Goal: Task Accomplishment & Management: Use online tool/utility

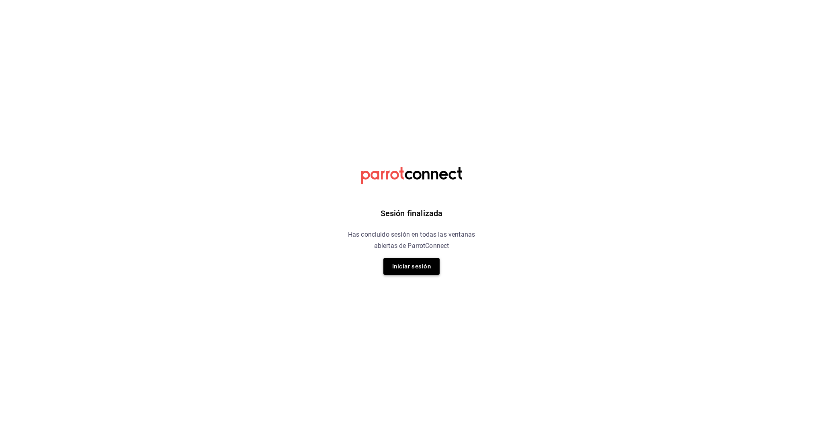
click at [398, 261] on button "Iniciar sesión" at bounding box center [412, 266] width 56 height 17
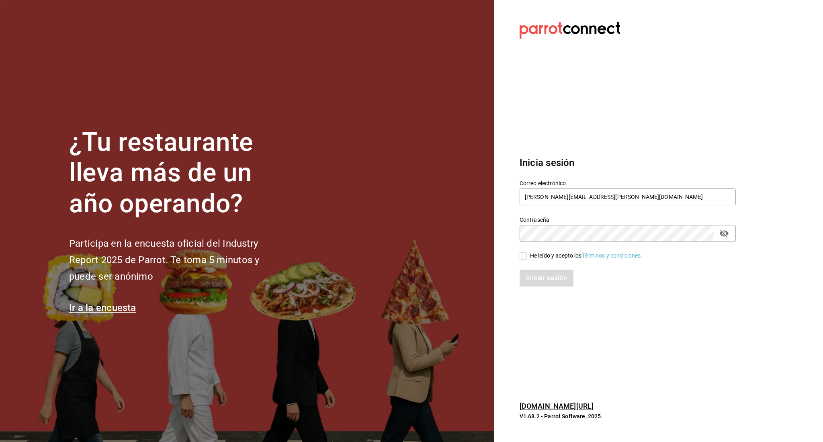
click at [524, 254] on input "He leído y acepto los Términos y condiciones." at bounding box center [523, 255] width 7 height 7
checkbox input "true"
click at [529, 271] on button "Iniciar sesión" at bounding box center [547, 278] width 55 height 17
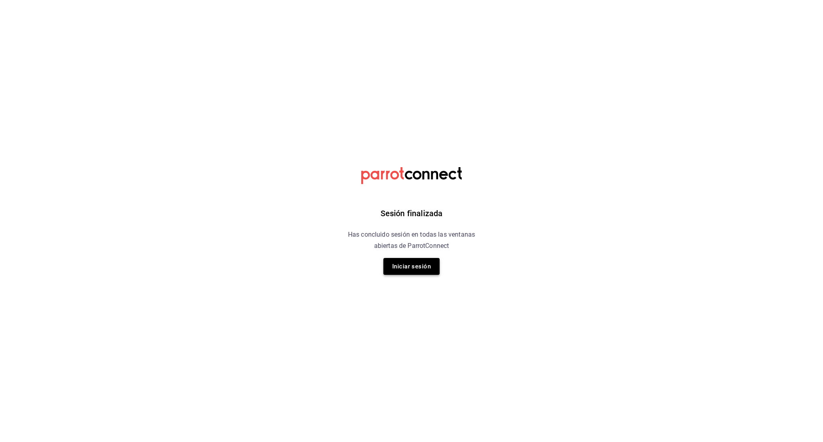
click at [409, 259] on button "Iniciar sesión" at bounding box center [412, 266] width 56 height 17
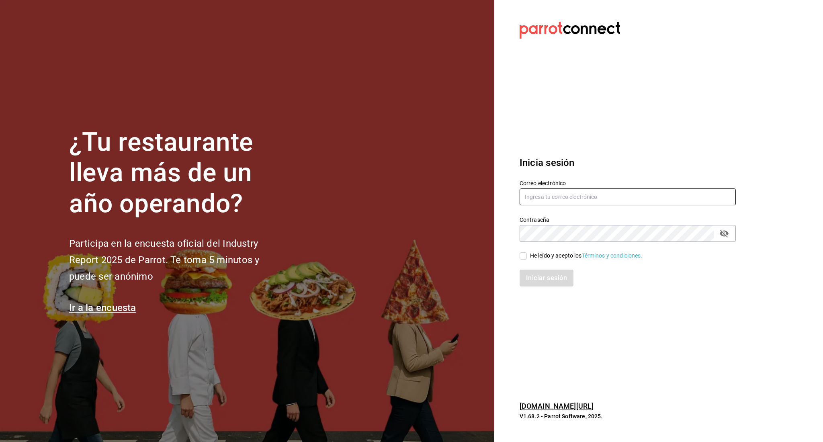
type input "irving.valles@grupocosteno.com"
click at [528, 257] on span "He leído y acepto los Términos y condiciones." at bounding box center [585, 256] width 116 height 8
click at [527, 257] on input "He leído y acepto los Términos y condiciones." at bounding box center [523, 255] width 7 height 7
checkbox input "true"
click at [536, 277] on button "Iniciar sesión" at bounding box center [547, 278] width 55 height 17
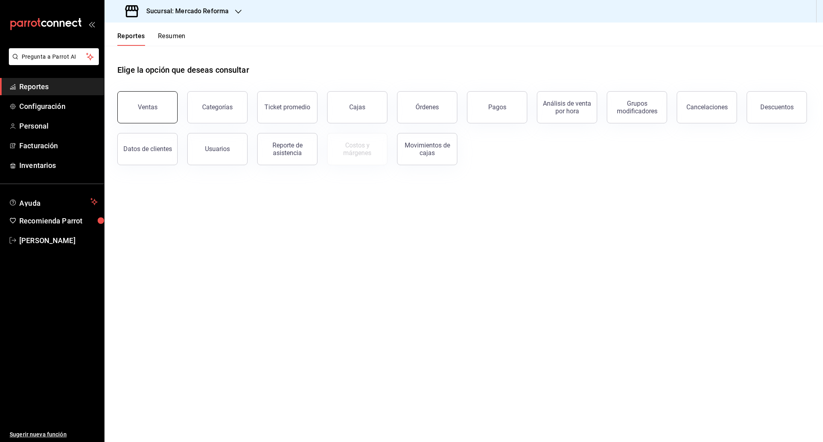
click at [170, 121] on button "Ventas" at bounding box center [147, 107] width 60 height 32
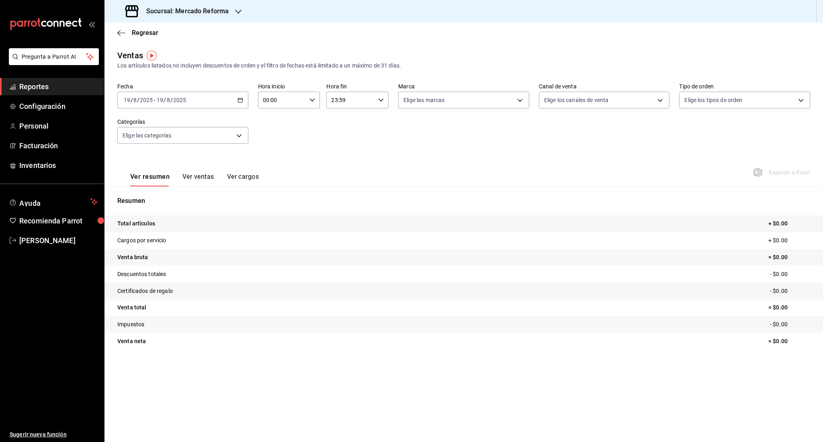
click at [209, 105] on div "[DATE] [DATE] - [DATE] [DATE]" at bounding box center [182, 100] width 131 height 17
click at [156, 145] on span "Ayer" at bounding box center [155, 142] width 62 height 8
click at [35, 86] on span "Reportes" at bounding box center [58, 86] width 78 height 11
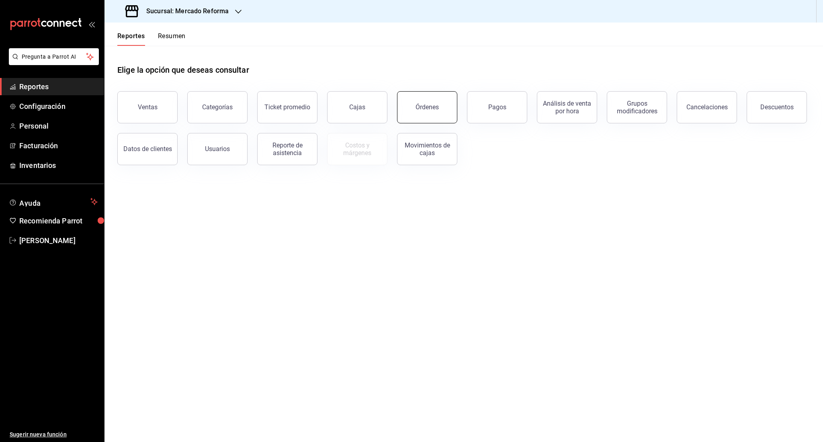
click at [441, 108] on button "Órdenes" at bounding box center [427, 107] width 60 height 32
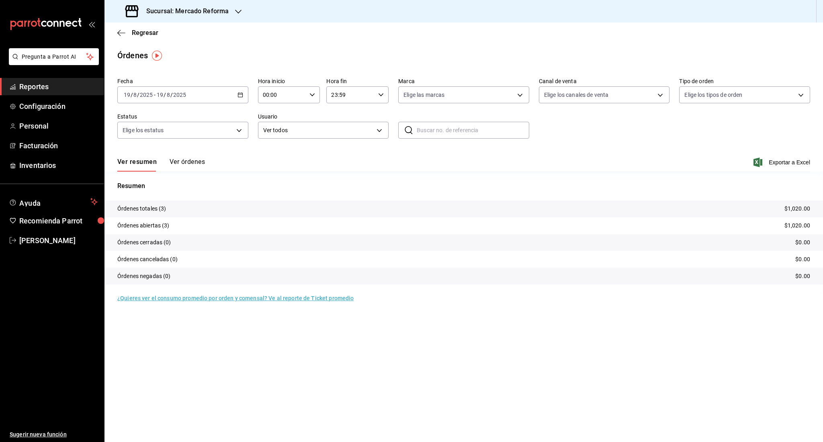
click at [242, 92] on \(Stroke\) "button" at bounding box center [242, 92] width 0 height 0
click at [143, 207] on span "Rango de fechas" at bounding box center [155, 209] width 62 height 8
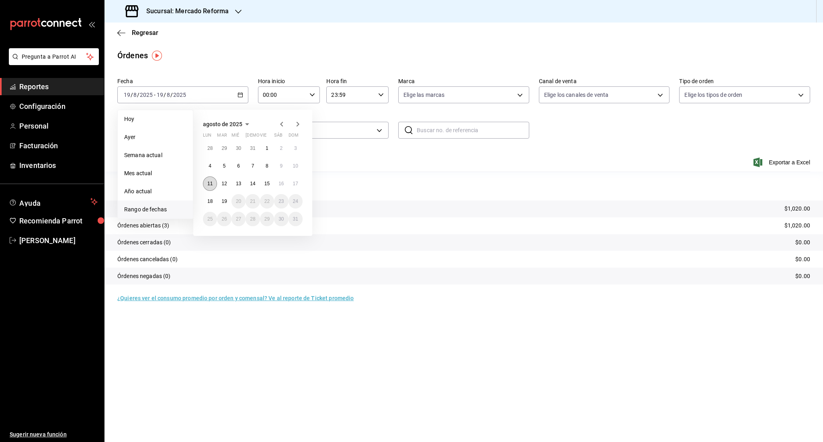
click at [212, 187] on button "11" at bounding box center [210, 183] width 14 height 14
click at [296, 186] on abbr "17" at bounding box center [295, 184] width 5 height 6
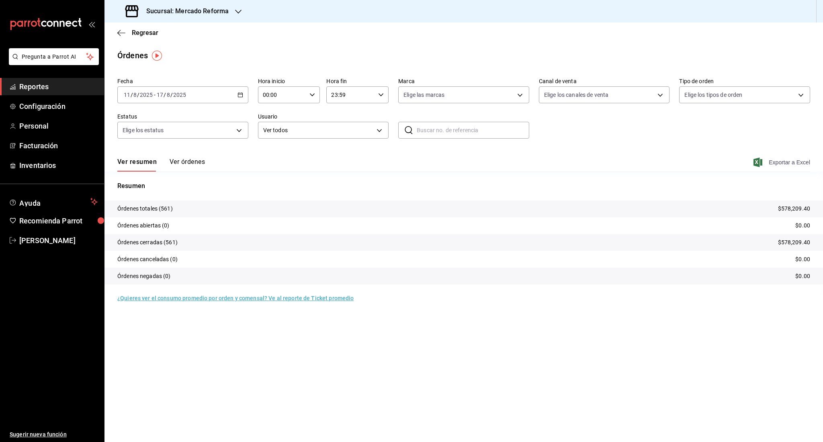
click at [796, 165] on span "Exportar a Excel" at bounding box center [782, 163] width 55 height 10
click at [177, 101] on div "2025-08-11 11 / 8 / 2025 - 2025-08-17 17 / 8 / 2025" at bounding box center [182, 94] width 131 height 17
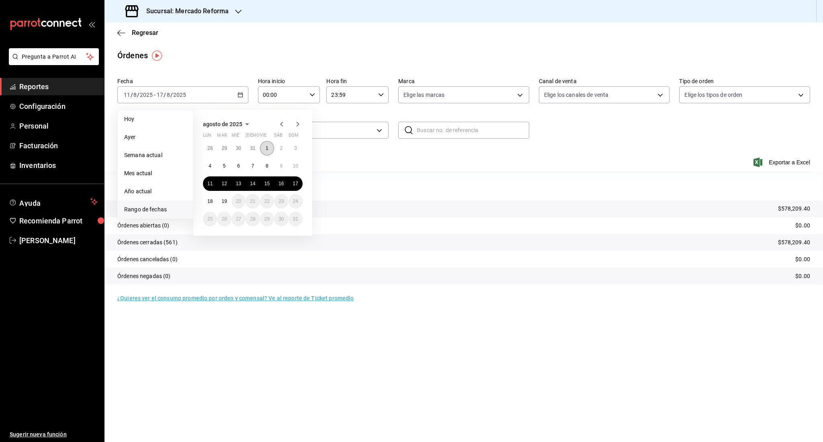
click at [267, 152] on button "1" at bounding box center [267, 148] width 14 height 14
click at [208, 198] on button "18" at bounding box center [210, 201] width 14 height 14
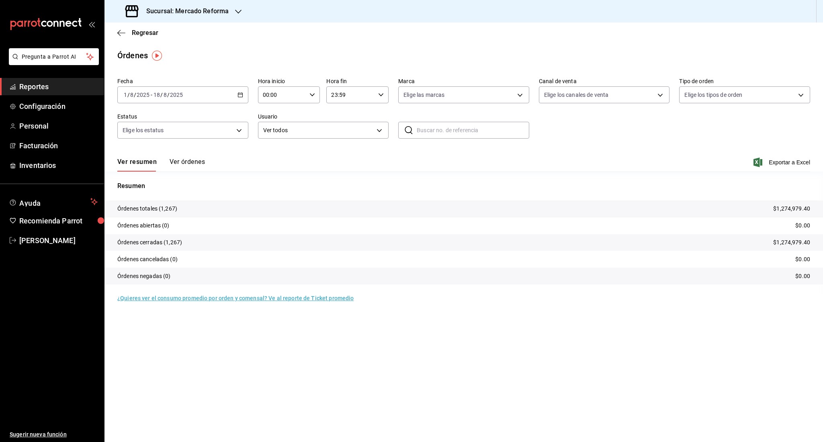
click at [769, 168] on div "Ver resumen Ver órdenes Exportar a Excel" at bounding box center [463, 159] width 693 height 23
click at [772, 164] on span "Exportar a Excel" at bounding box center [782, 163] width 55 height 10
